Goal: Transaction & Acquisition: Register for event/course

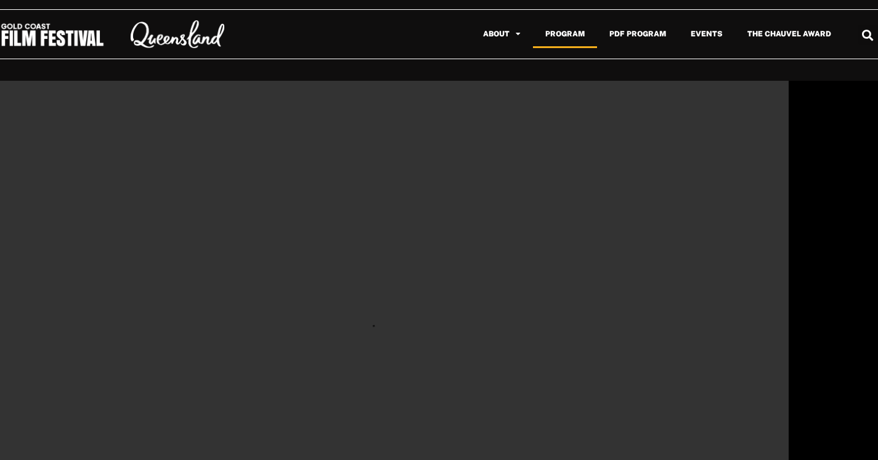
click at [573, 31] on link "Program" at bounding box center [565, 34] width 64 height 28
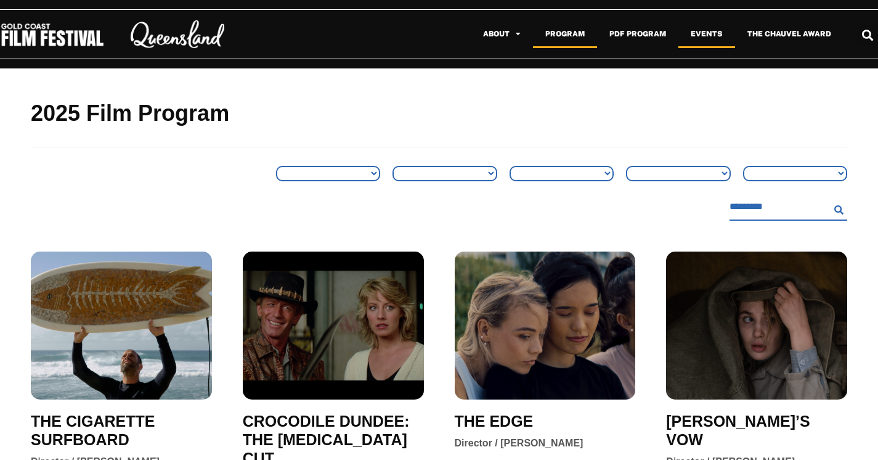
click at [696, 35] on link "Events" at bounding box center [706, 34] width 57 height 28
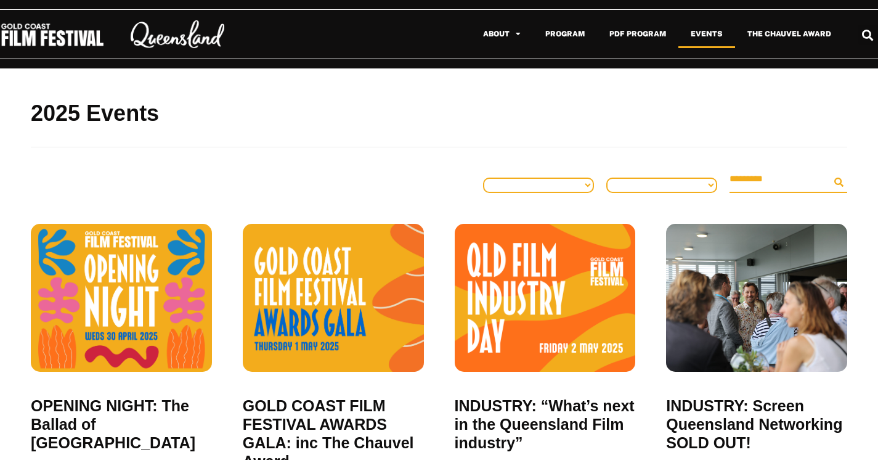
scroll to position [227, 0]
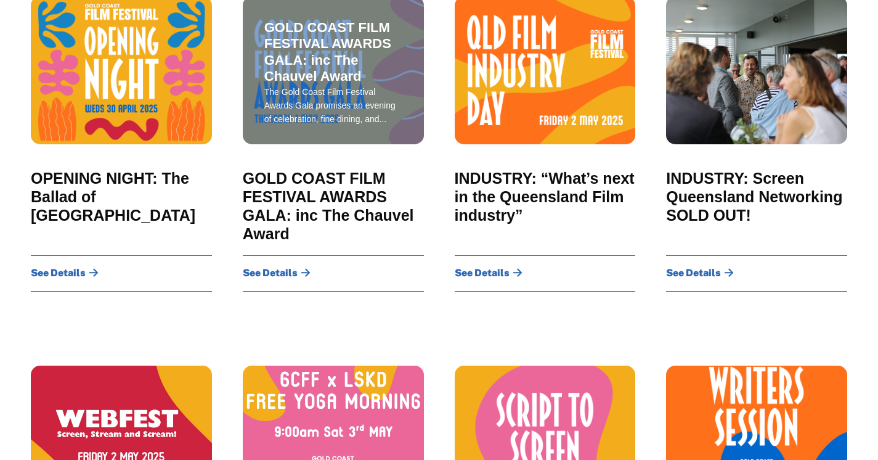
click at [274, 268] on span "See Details" at bounding box center [270, 273] width 55 height 10
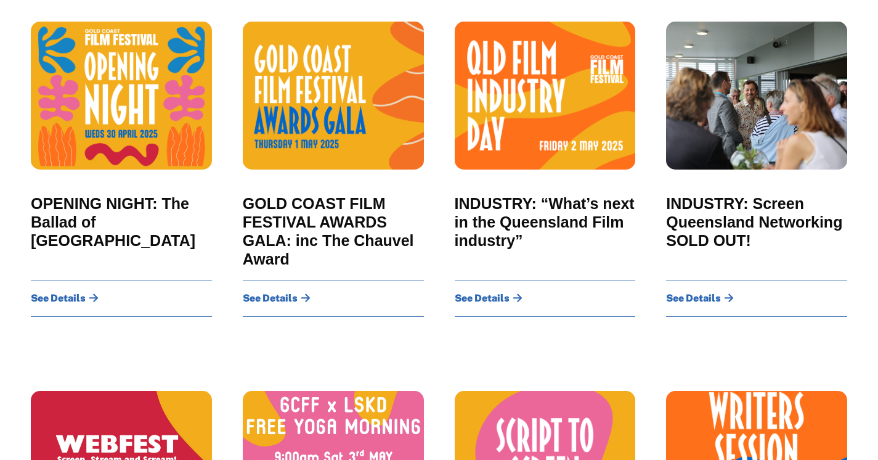
scroll to position [0, 0]
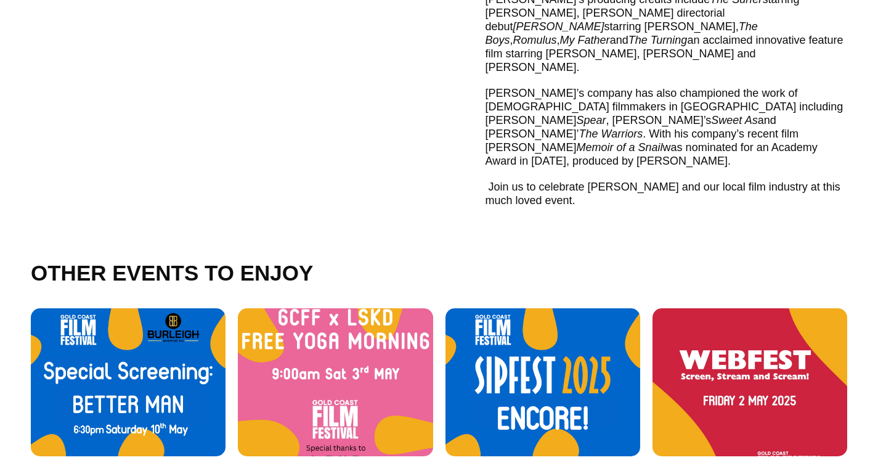
scroll to position [1250, 0]
